Goal: Task Accomplishment & Management: Use online tool/utility

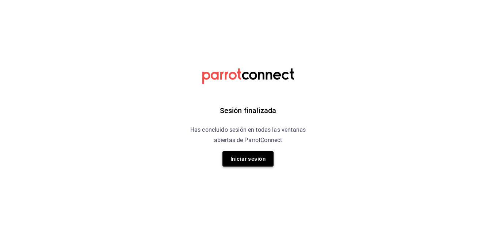
click at [242, 163] on button "Iniciar sesión" at bounding box center [248, 158] width 51 height 15
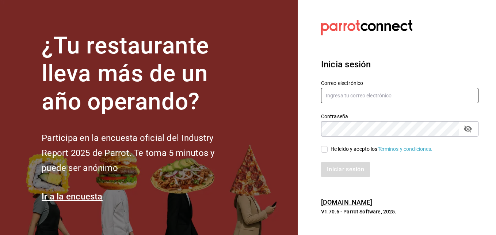
click at [343, 102] on input "text" at bounding box center [399, 95] width 157 height 15
type input "cuerno.cdmx@grupocosteno.com"
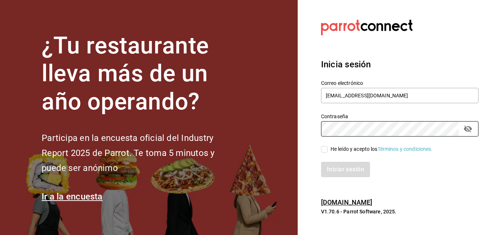
click at [323, 148] on input "He leído y acepto los Términos y condiciones." at bounding box center [324, 149] width 7 height 7
checkbox input "true"
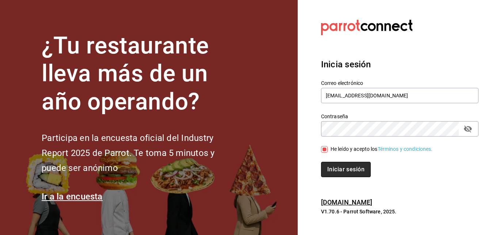
click at [337, 176] on button "Iniciar sesión" at bounding box center [346, 169] width 50 height 15
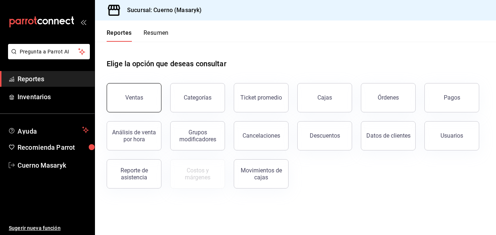
click at [152, 96] on button "Ventas" at bounding box center [134, 97] width 55 height 29
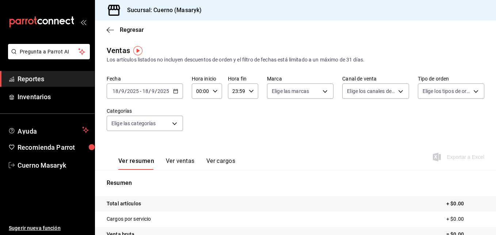
click at [176, 93] on \(Stroke\) "button" at bounding box center [176, 91] width 4 height 4
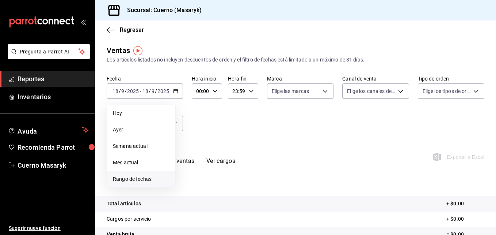
click at [140, 177] on span "Rango de fechas" at bounding box center [141, 179] width 57 height 8
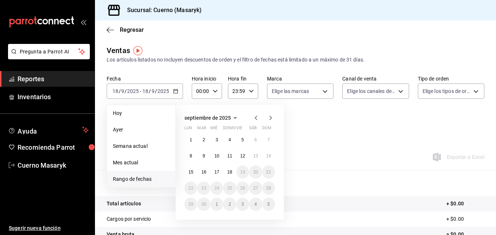
click at [192, 175] on button "15" at bounding box center [191, 171] width 13 height 13
click at [236, 172] on button "18" at bounding box center [229, 171] width 13 height 13
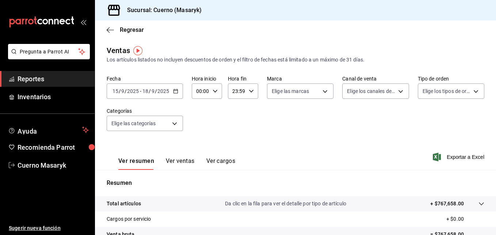
click at [216, 94] on div "00:00 Hora inicio" at bounding box center [207, 90] width 30 height 15
click at [198, 123] on span "04" at bounding box center [198, 122] width 3 height 6
type input "04:00"
click at [249, 94] on div at bounding box center [248, 117] width 496 height 235
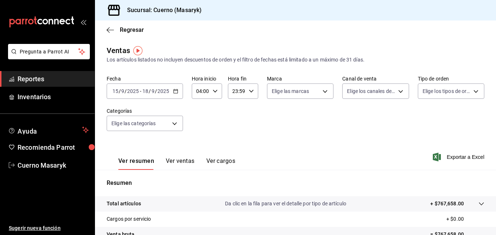
click at [249, 94] on div "23:59 Hora fin" at bounding box center [243, 90] width 30 height 15
click at [233, 121] on button "05" at bounding box center [234, 115] width 12 height 15
type input "05:59"
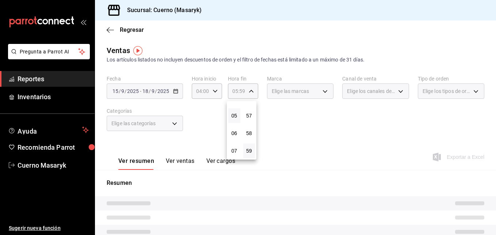
click at [323, 94] on div at bounding box center [248, 117] width 496 height 235
click at [323, 94] on div "Elige las marcas" at bounding box center [300, 90] width 67 height 15
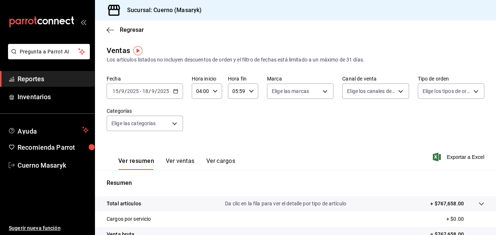
click at [323, 94] on body "Pregunta a Parrot AI Reportes Inventarios Ayuda Recomienda Parrot Cuerno Masary…" at bounding box center [248, 117] width 496 height 235
click at [272, 143] on input "checkbox" at bounding box center [273, 144] width 7 height 7
checkbox input "true"
type input "4ea0d660-02b3-4785-bb88-48b5ef6e196c"
checkbox input "true"
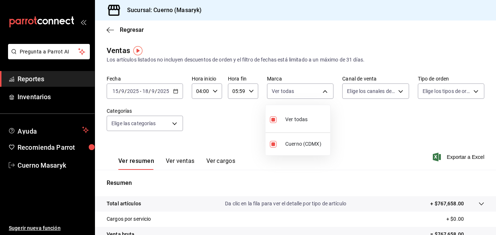
click at [391, 95] on div at bounding box center [248, 117] width 496 height 235
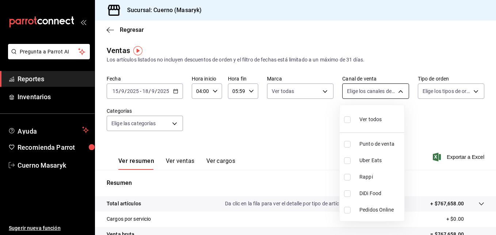
click at [394, 94] on body "Pregunta a Parrot AI Reportes Inventarios Ayuda Recomienda Parrot Cuerno Masary…" at bounding box center [248, 117] width 496 height 235
click at [348, 118] on input "checkbox" at bounding box center [347, 119] width 7 height 7
checkbox input "true"
type input "PARROT,UBER_EATS,RAPPI,DIDI_FOOD,ONLINE"
checkbox input "true"
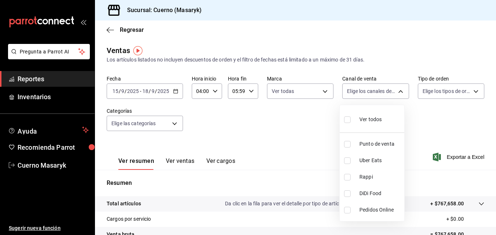
checkbox input "true"
click at [451, 92] on div at bounding box center [248, 117] width 496 height 235
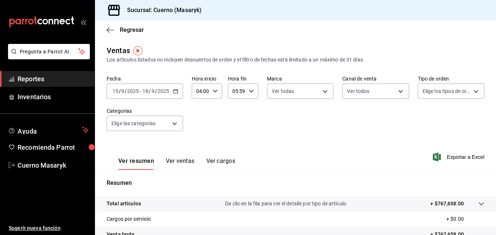
click at [451, 92] on body "Pregunta a Parrot AI Reportes Inventarios Ayuda Recomienda Parrot Cuerno Masary…" at bounding box center [248, 117] width 496 height 235
click at [422, 120] on input "checkbox" at bounding box center [421, 119] width 7 height 7
checkbox input "true"
type input "d8208262-291b-4595-bbfa-ed1e8660efdb,73ecdc8a-b505-4242-b24a-d5f1595b9b0a,EXTER…"
checkbox input "true"
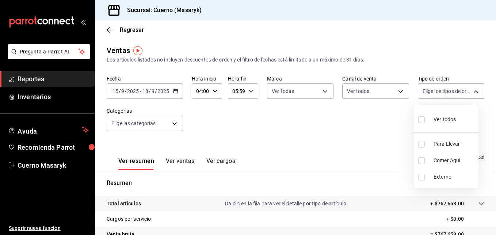
checkbox input "true"
click at [174, 122] on div at bounding box center [248, 117] width 496 height 235
click at [174, 122] on body "Pregunta a Parrot AI Reportes Inventarios Ayuda Recomienda Parrot Cuerno Masary…" at bounding box center [248, 117] width 496 height 235
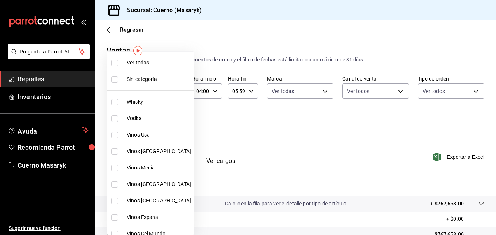
click at [115, 64] on input "checkbox" at bounding box center [114, 63] width 7 height 7
checkbox input "true"
type input "c67b51a2-384c-483e-a5be-40afd3eac247,ec1a4520-4a99-4810-921e-4abf40ebc8c6,cd2d5…"
checkbox input "true"
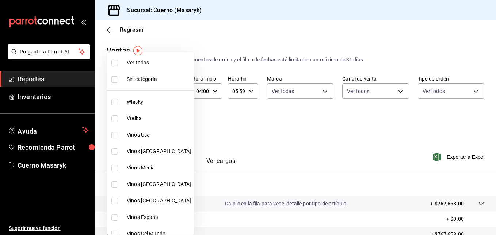
checkbox input "true"
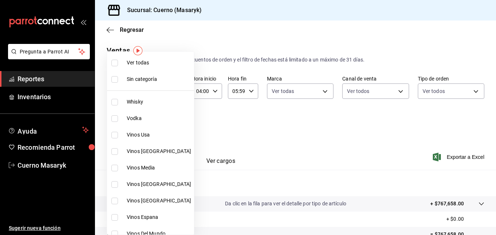
checkbox input "true"
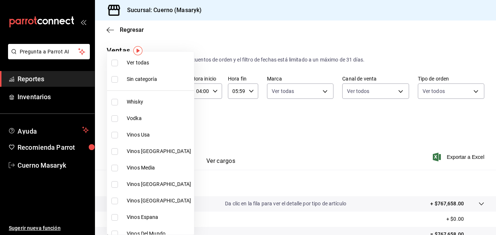
checkbox input "true"
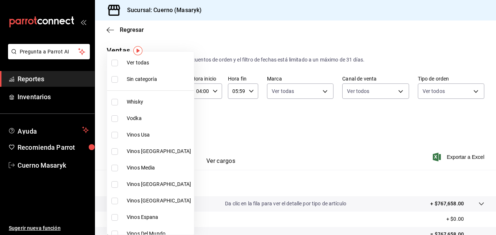
checkbox input "true"
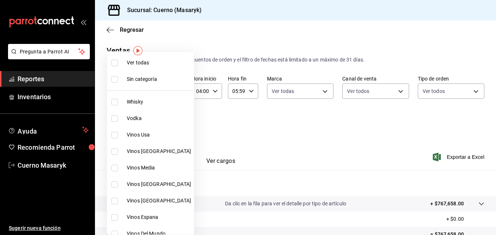
checkbox input "true"
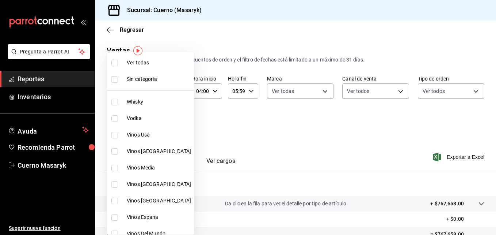
checkbox input "true"
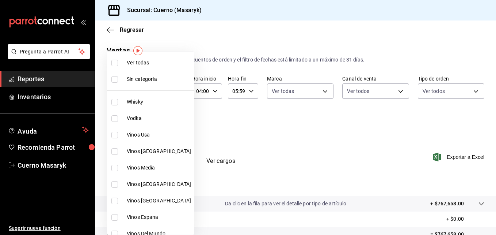
checkbox input "true"
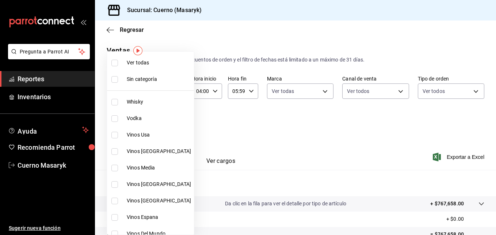
checkbox input "true"
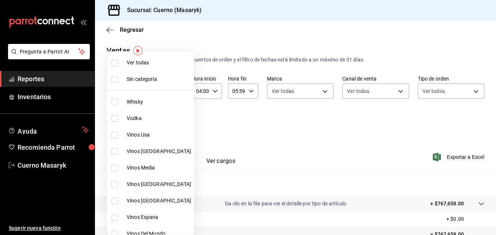
checkbox input "true"
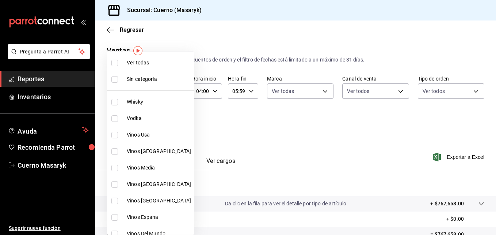
checkbox input "true"
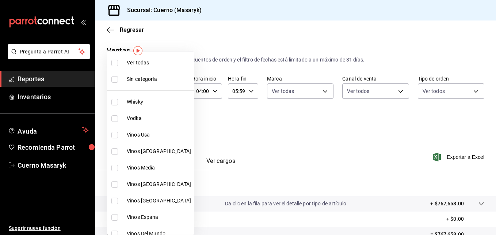
checkbox input "true"
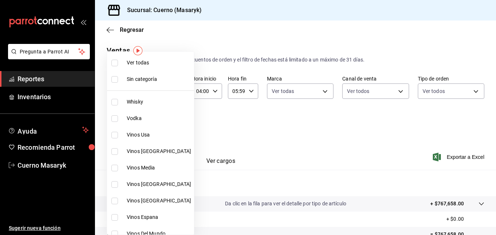
checkbox input "true"
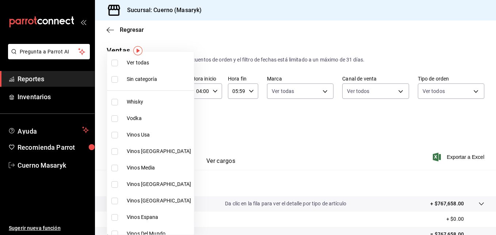
checkbox input "true"
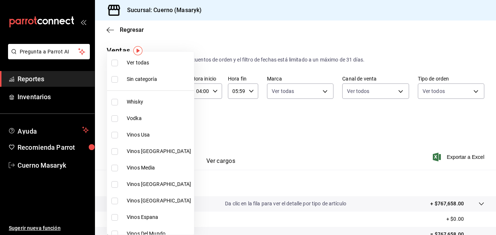
checkbox input "true"
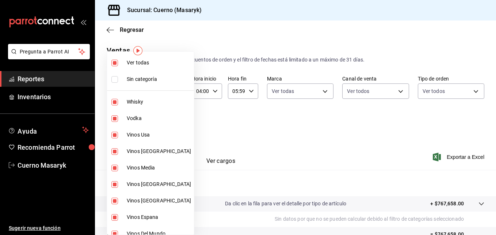
click at [401, 146] on div at bounding box center [248, 117] width 496 height 235
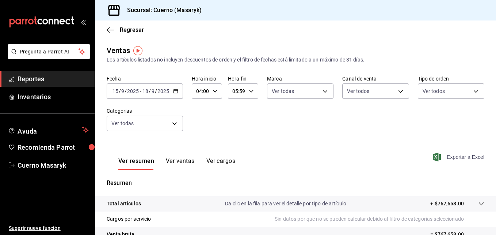
click at [433, 155] on icon "button" at bounding box center [437, 156] width 8 height 9
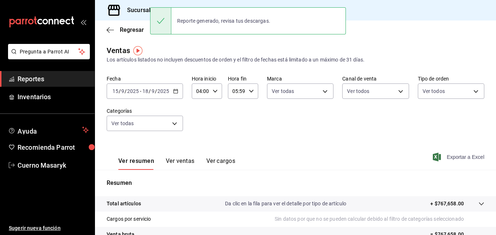
click at [175, 88] on icon "button" at bounding box center [175, 90] width 5 height 5
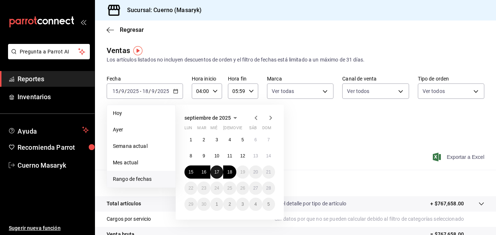
click at [216, 167] on button "17" at bounding box center [216, 171] width 13 height 13
click at [229, 168] on button "18" at bounding box center [229, 171] width 13 height 13
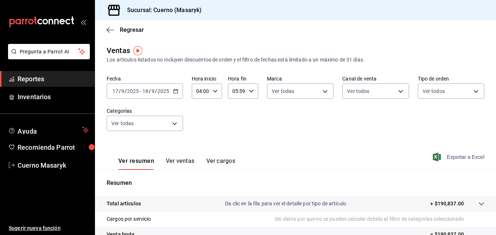
click at [454, 157] on span "Exportar a Excel" at bounding box center [459, 156] width 50 height 9
